Goal: Task Accomplishment & Management: Complete application form

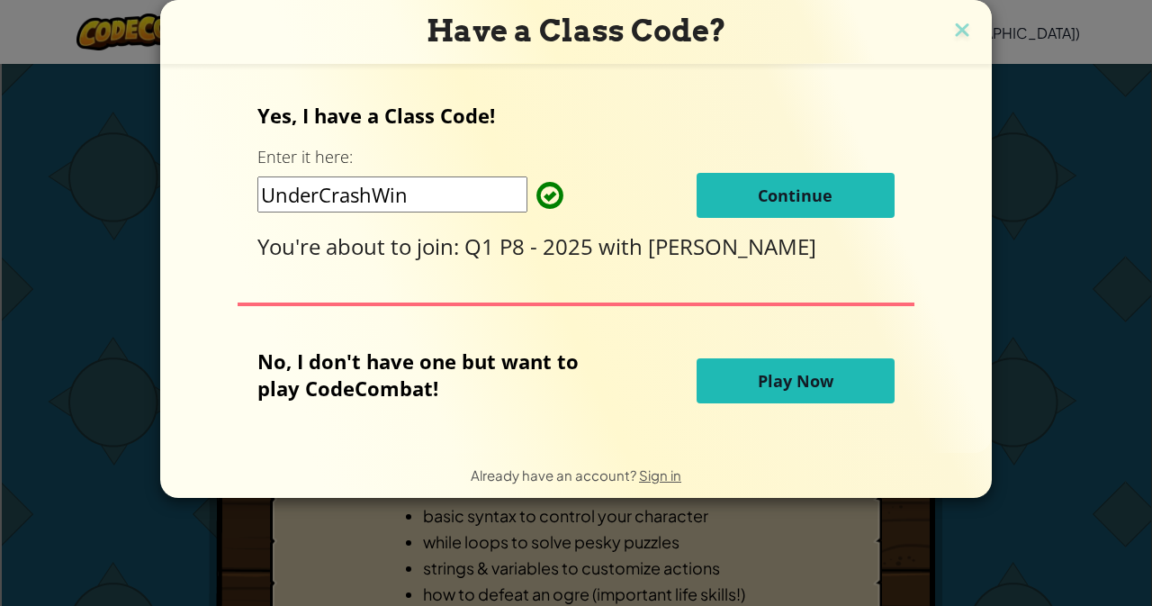
click at [785, 195] on span "Continue" at bounding box center [795, 195] width 75 height 22
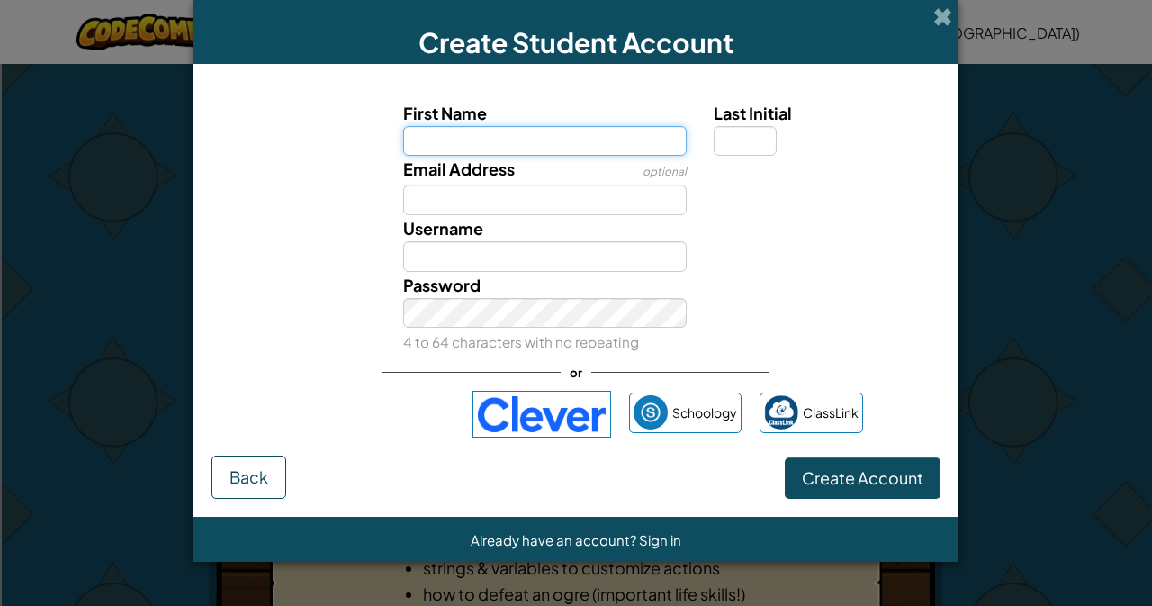
click at [473, 134] on input "First Name" at bounding box center [545, 141] width 284 height 31
type input "Shawn"
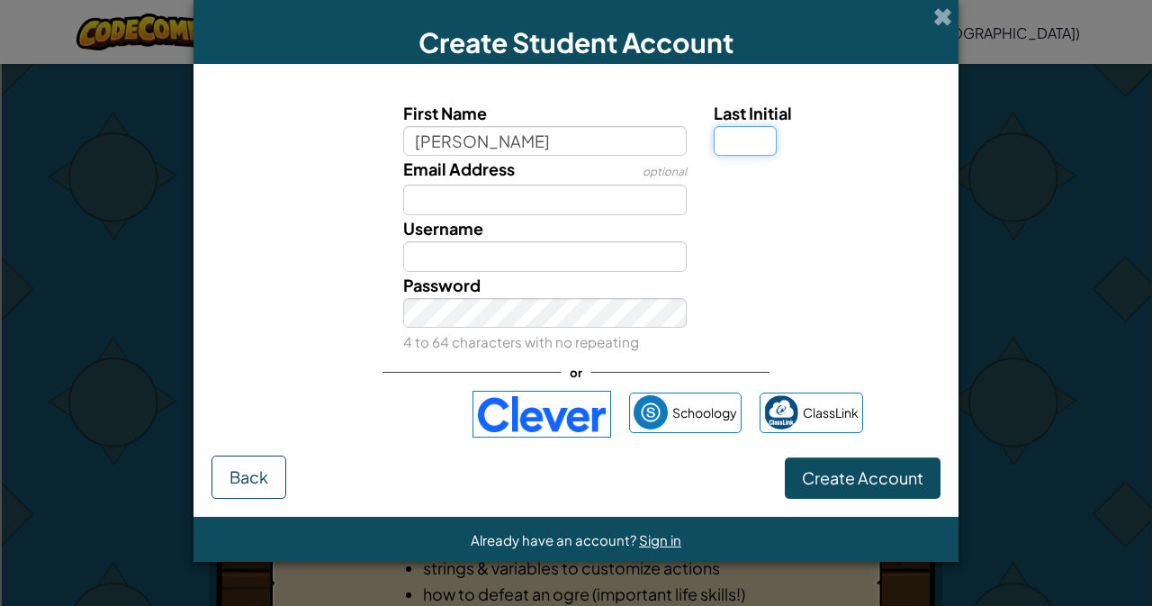
type input "Shawn"
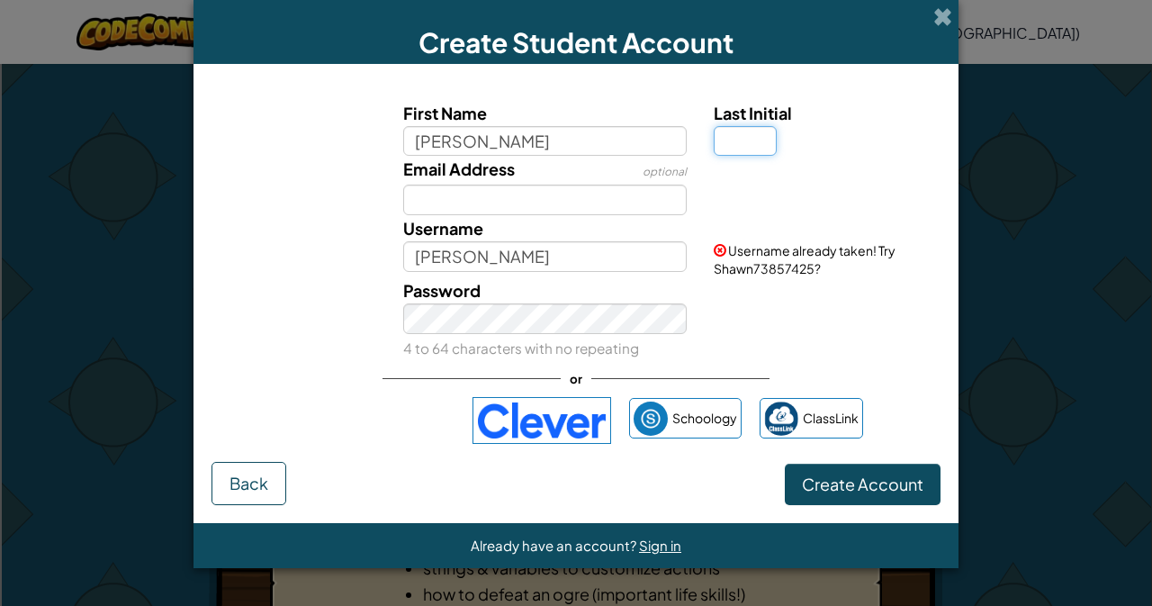
type input "s"
type input "S"
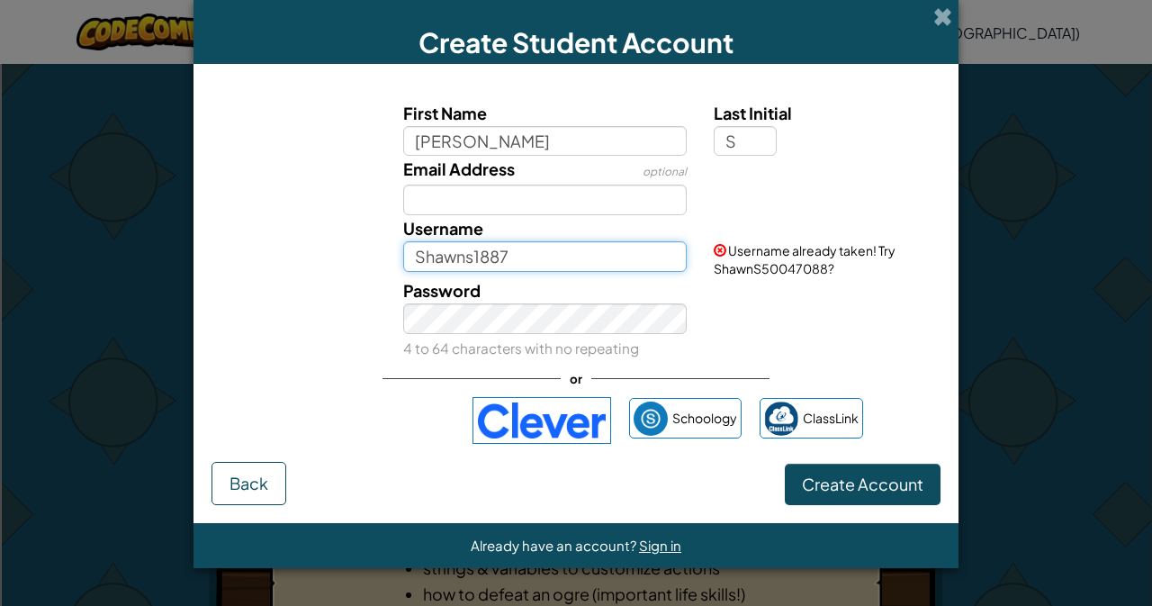
type input "Shawns1887"
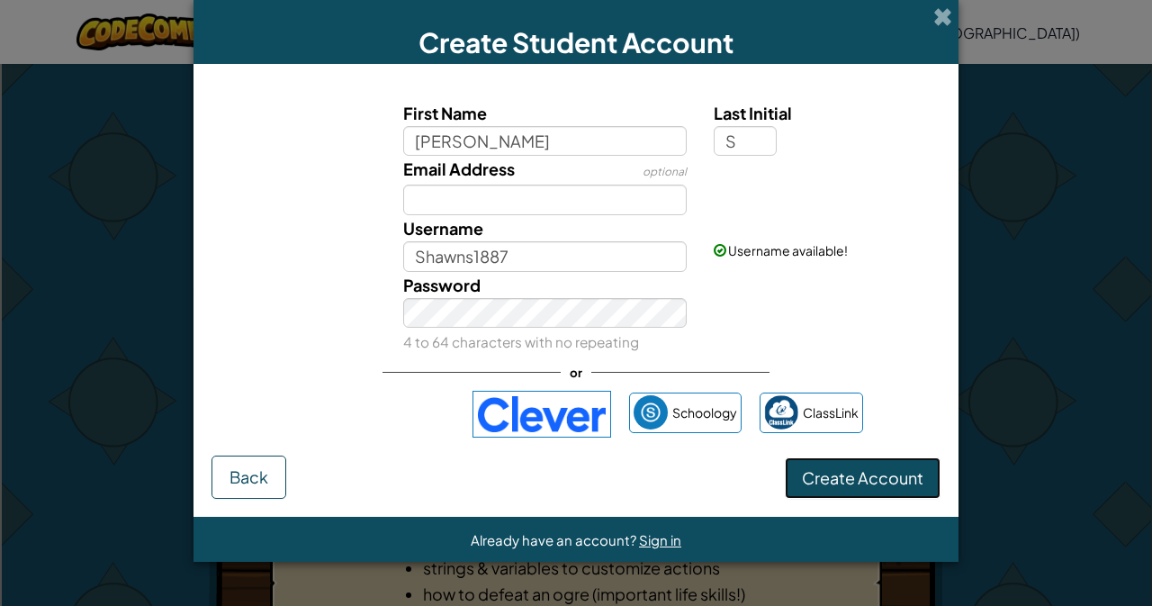
click at [844, 478] on span "Create Account" at bounding box center [862, 477] width 121 height 21
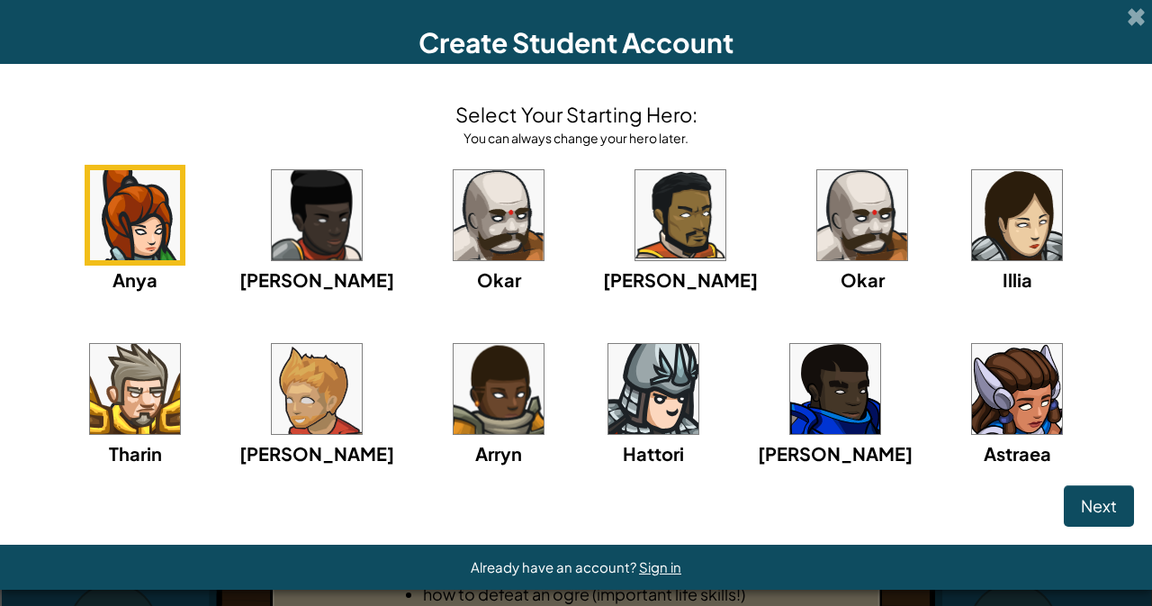
click at [817, 206] on img at bounding box center [862, 215] width 90 height 90
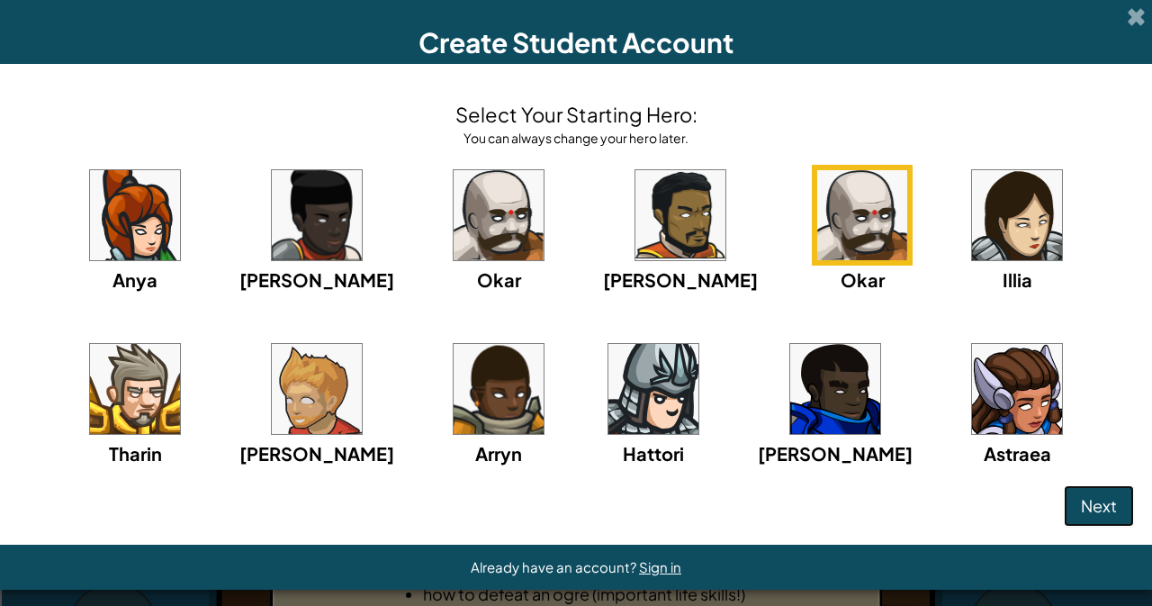
click at [1091, 503] on span "Next" at bounding box center [1099, 505] width 36 height 21
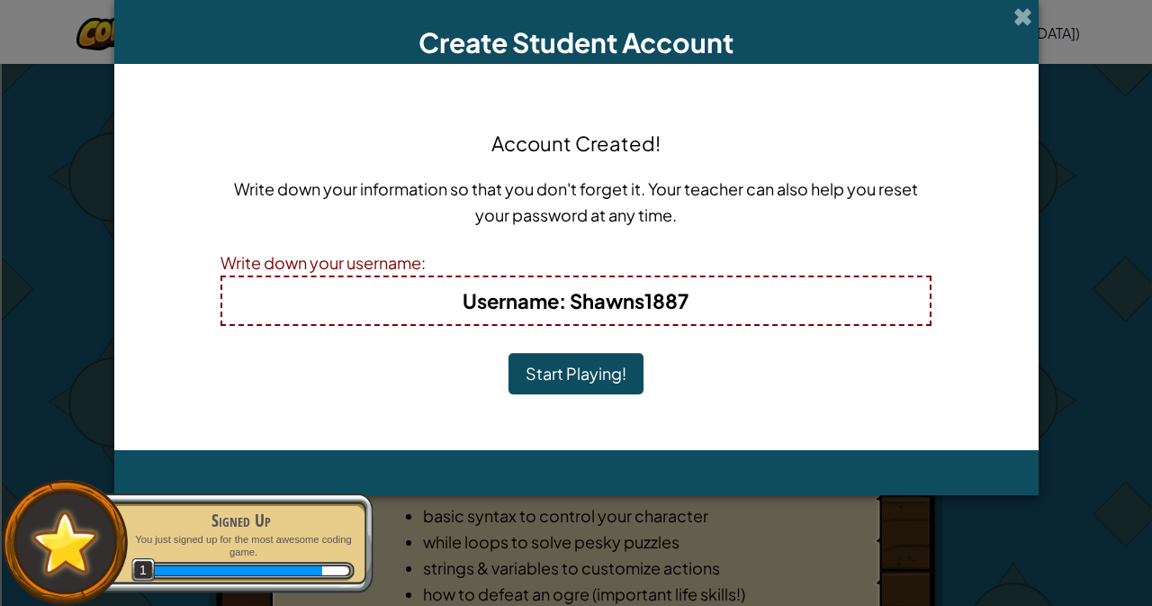
click at [585, 372] on button "Start Playing!" at bounding box center [575, 373] width 135 height 41
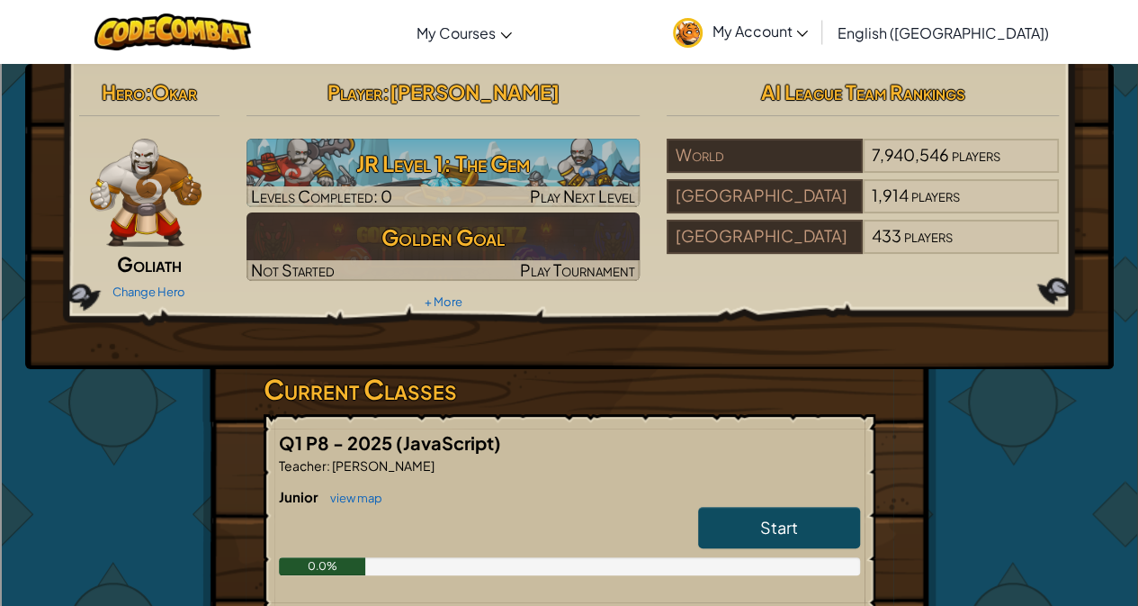
click at [776, 519] on span "Start" at bounding box center [779, 526] width 38 height 21
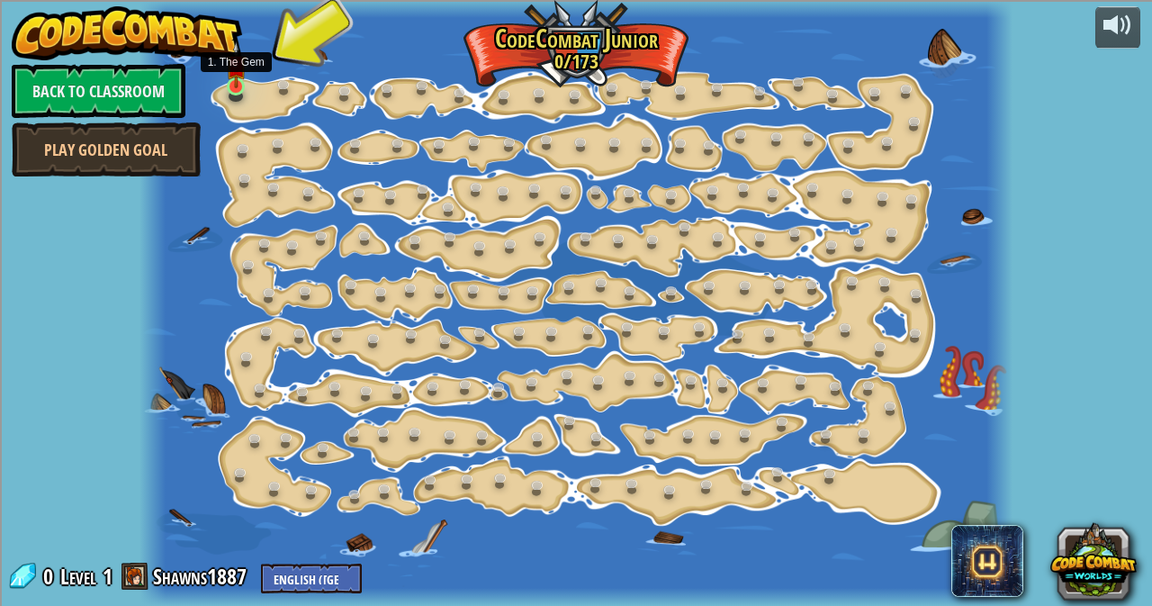
click at [239, 83] on img at bounding box center [236, 64] width 21 height 47
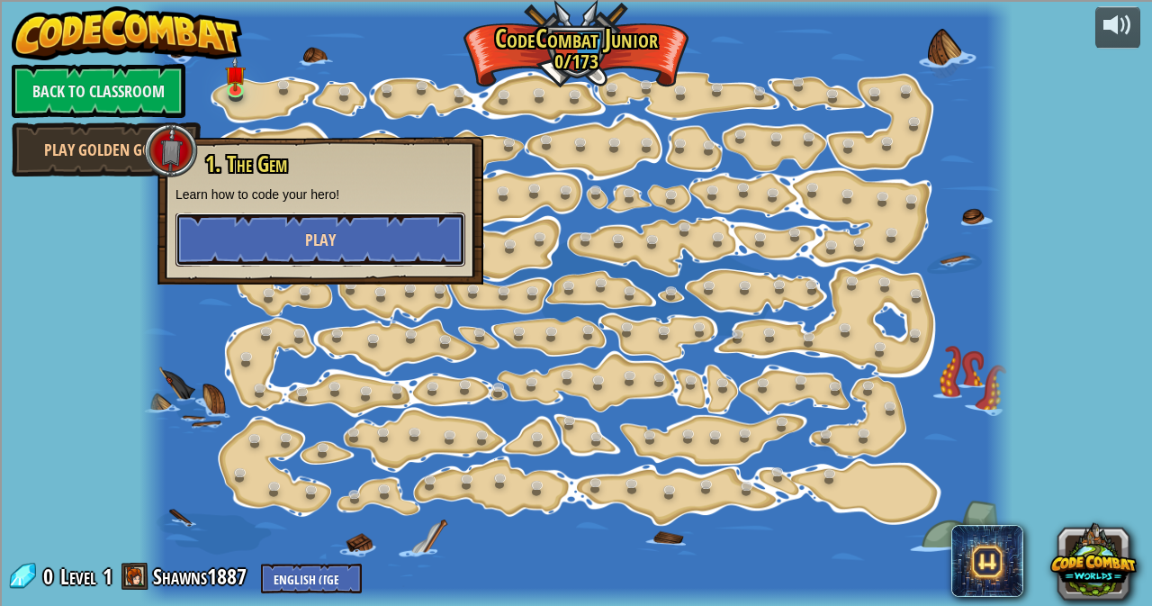
click at [325, 228] on button "Play" at bounding box center [320, 239] width 290 height 54
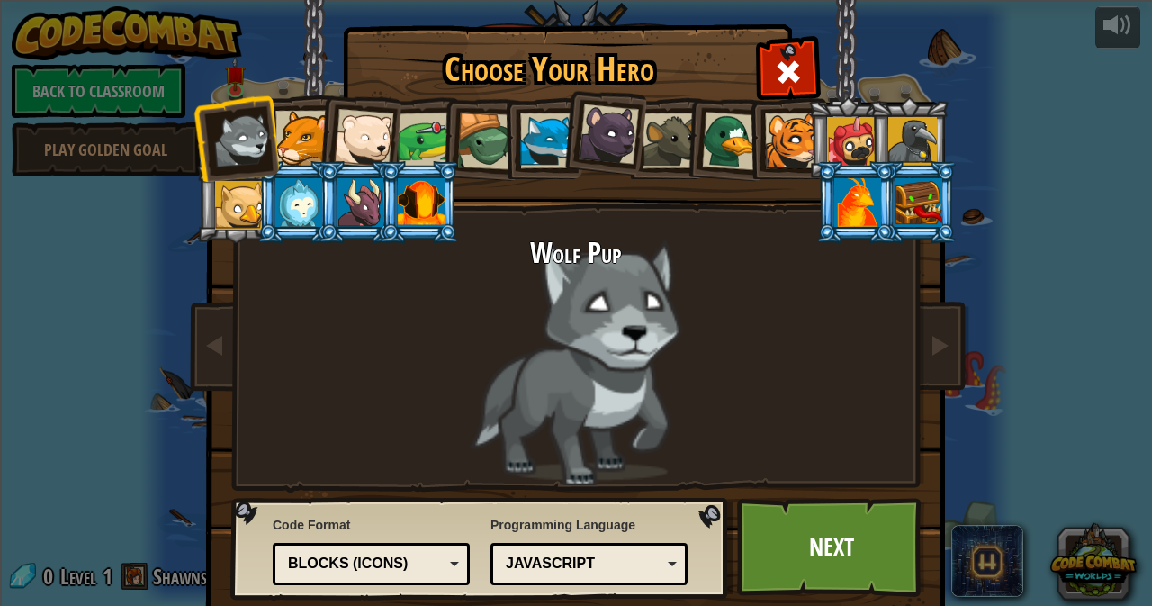
click at [785, 140] on div at bounding box center [792, 140] width 55 height 55
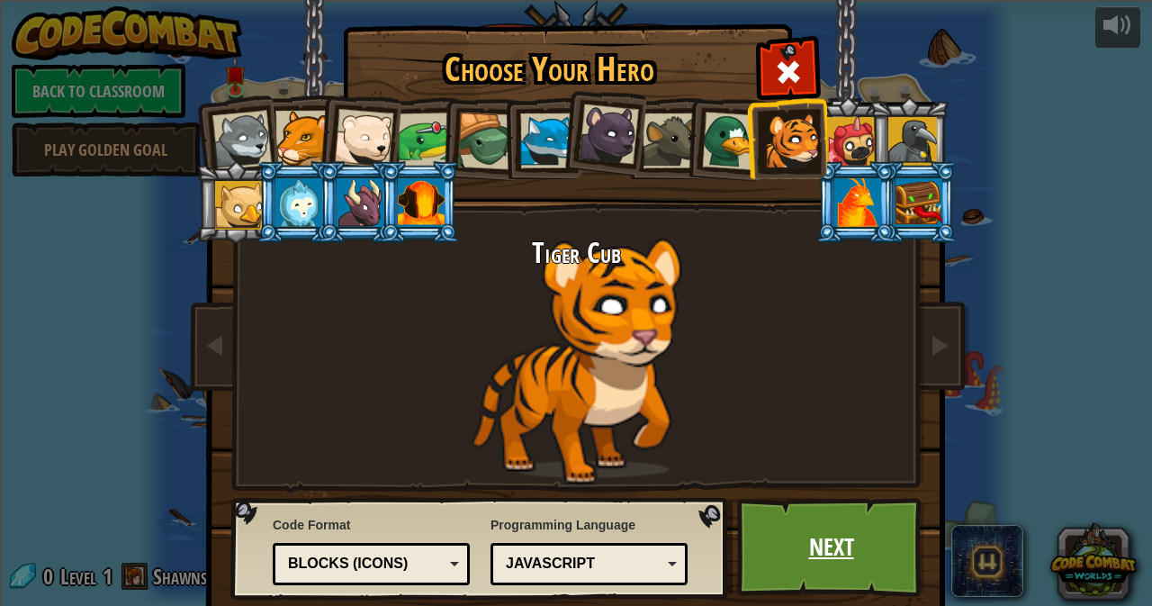
click at [815, 538] on link "Next" at bounding box center [831, 547] width 188 height 99
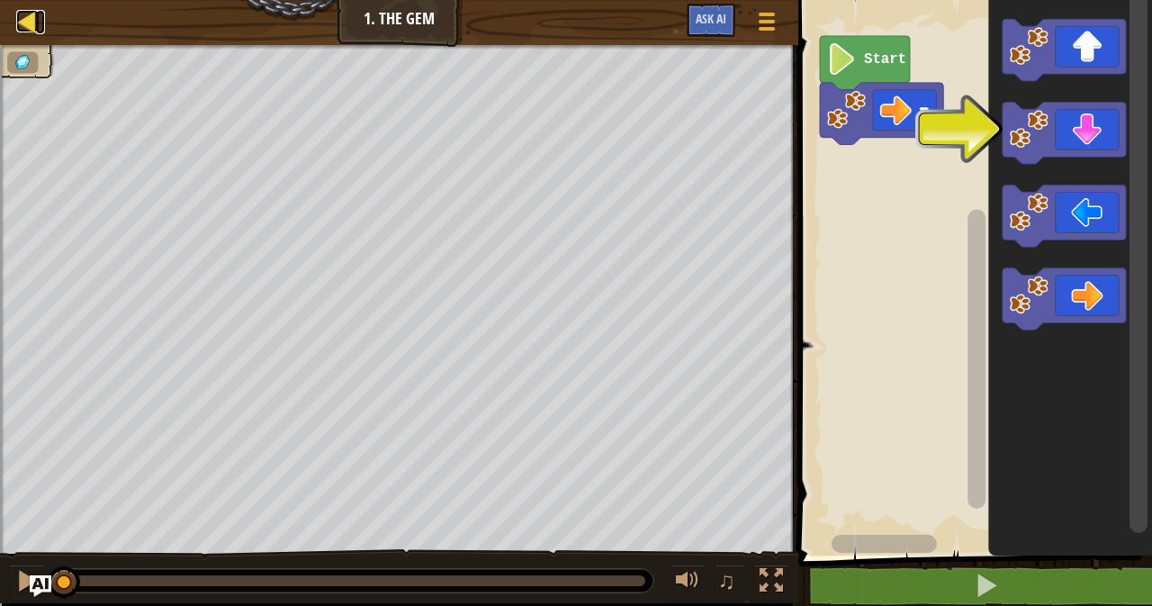
click at [27, 19] on div at bounding box center [27, 21] width 22 height 22
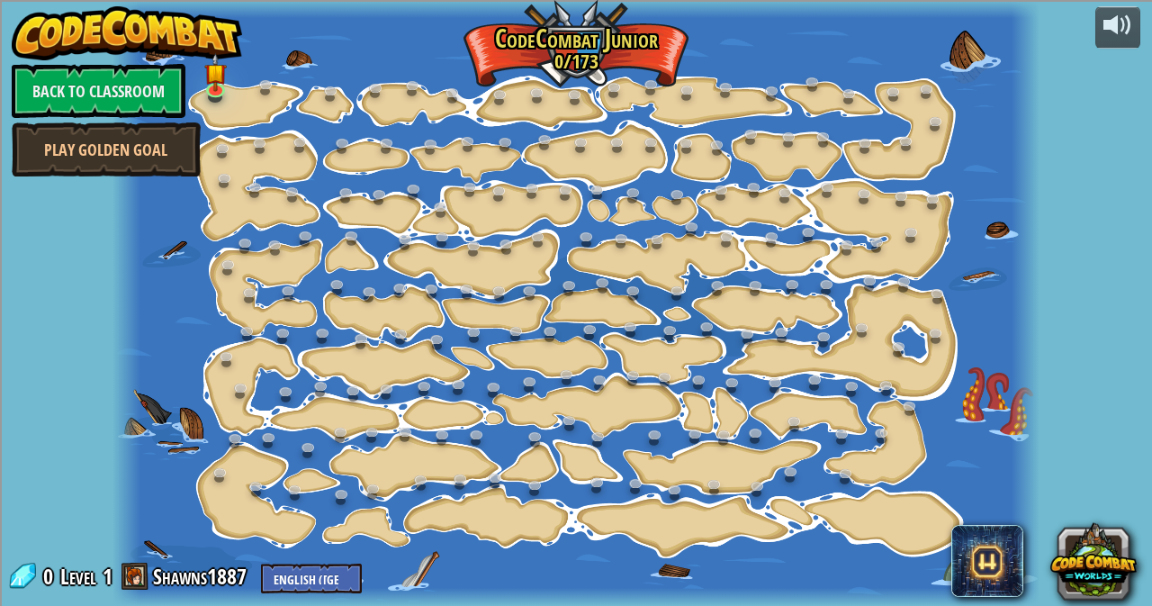
click at [27, 19] on img at bounding box center [127, 33] width 230 height 54
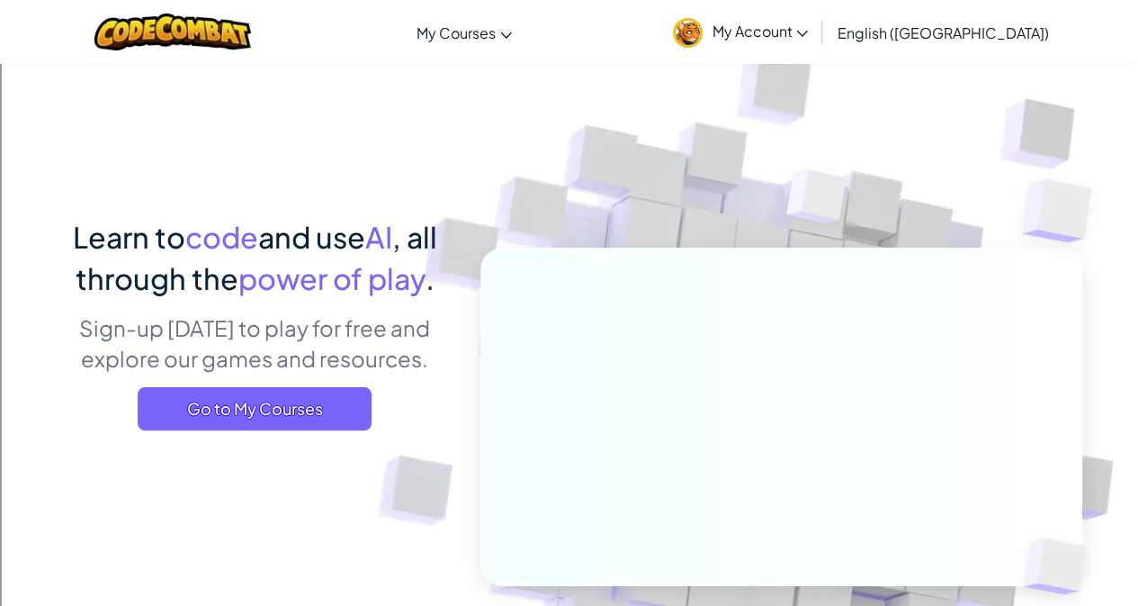
click at [808, 35] on icon at bounding box center [802, 34] width 12 height 6
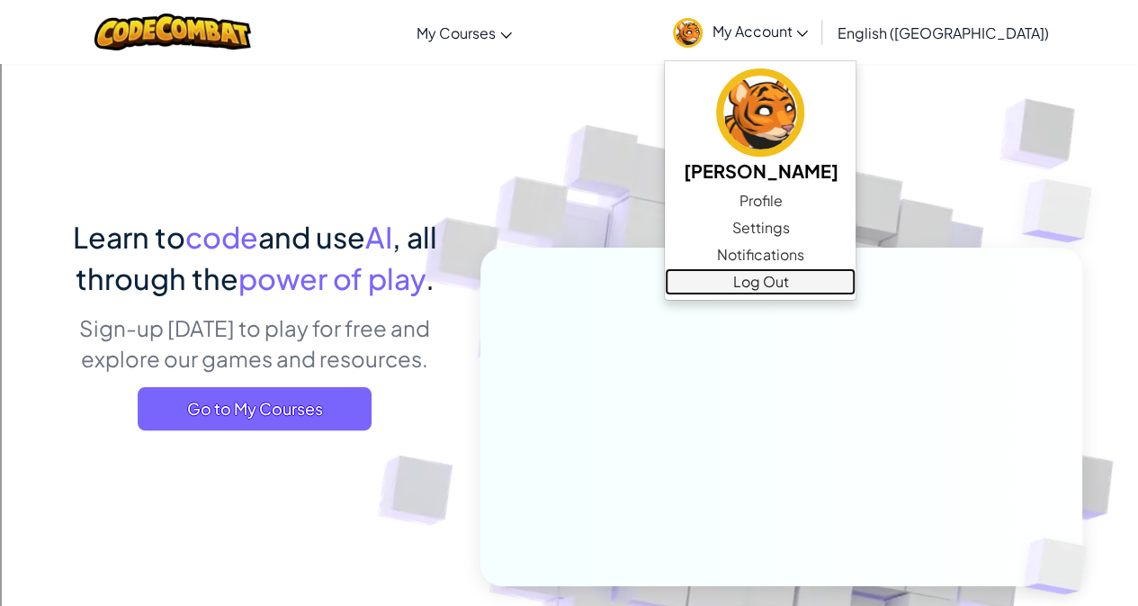
click at [844, 277] on link "Log Out" at bounding box center [760, 281] width 191 height 27
